Goal: Navigation & Orientation: Find specific page/section

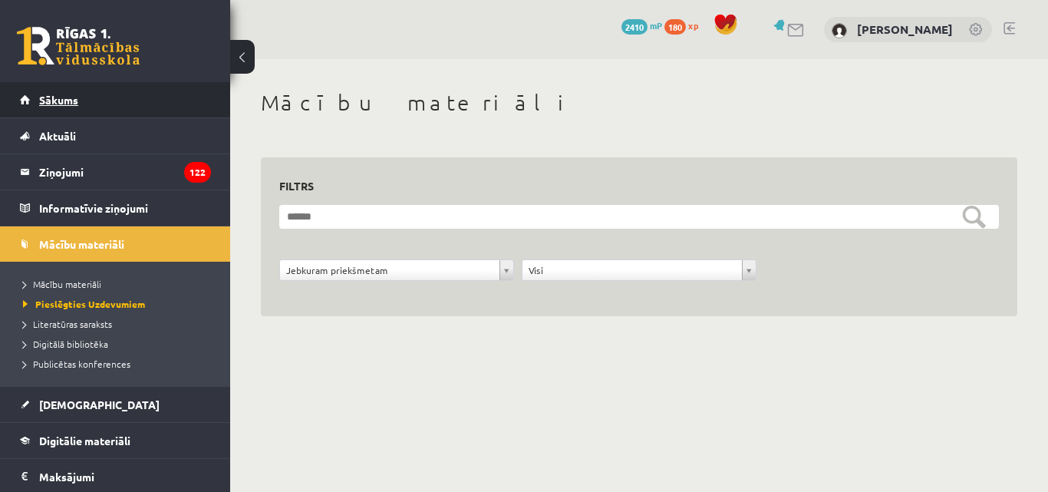
click at [112, 93] on link "Sākums" at bounding box center [115, 99] width 191 height 35
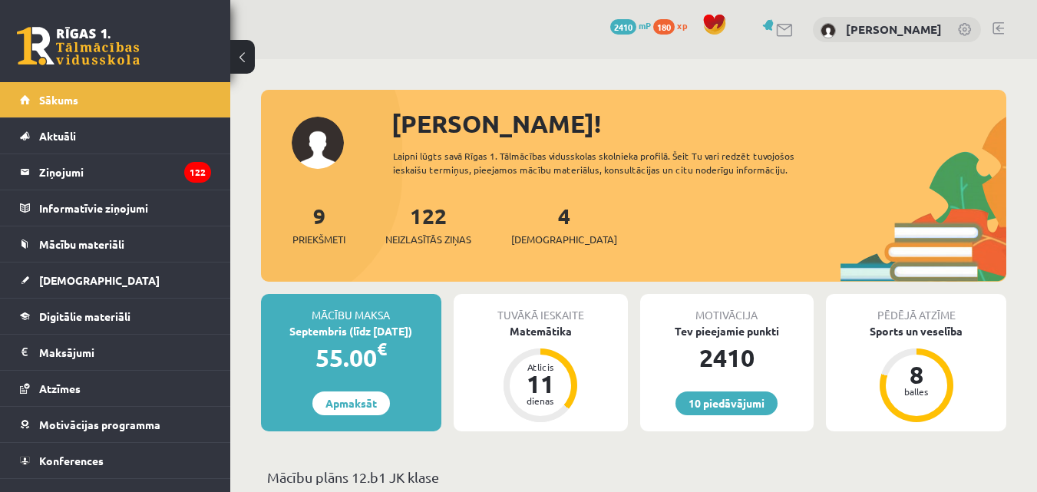
click at [997, 29] on link at bounding box center [998, 28] width 12 height 12
